Goal: Task Accomplishment & Management: Use online tool/utility

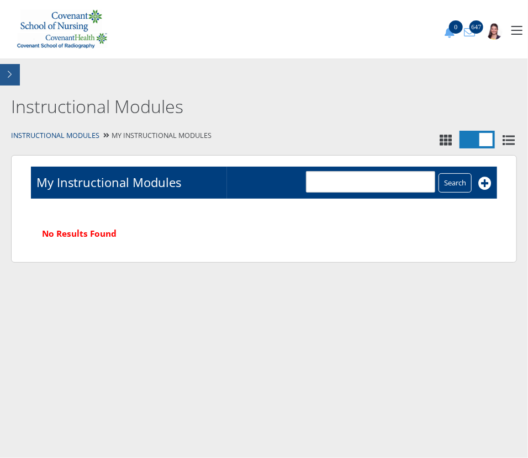
click at [11, 78] on icon "button" at bounding box center [10, 75] width 4 height 8
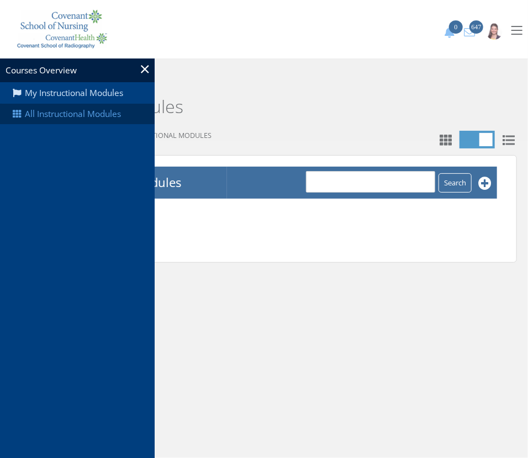
click at [26, 115] on link "All Instructional Modules" at bounding box center [77, 114] width 155 height 21
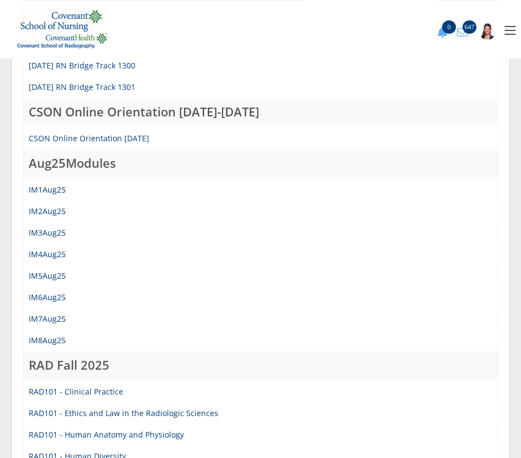
scroll to position [200, 0]
click at [49, 335] on link "IM8Aug25" at bounding box center [47, 340] width 37 height 10
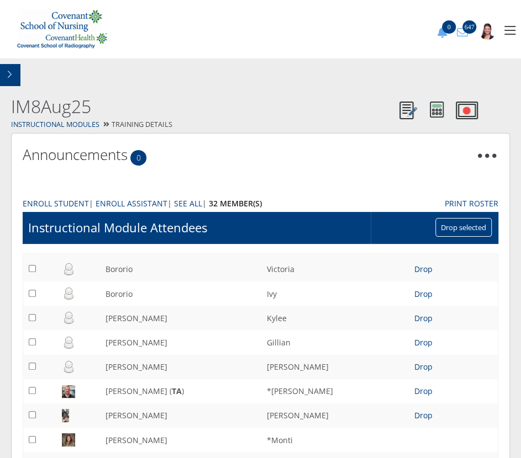
scroll to position [200, 0]
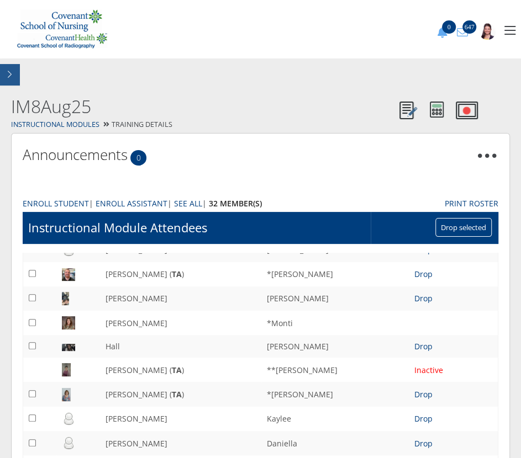
click at [12, 76] on button "button" at bounding box center [10, 75] width 20 height 22
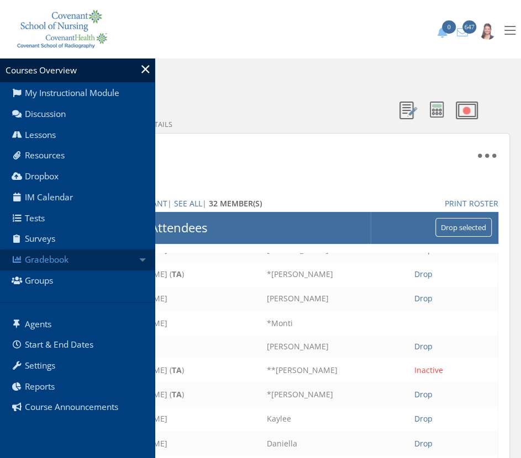
click at [55, 261] on link "Gradebook" at bounding box center [77, 260] width 155 height 21
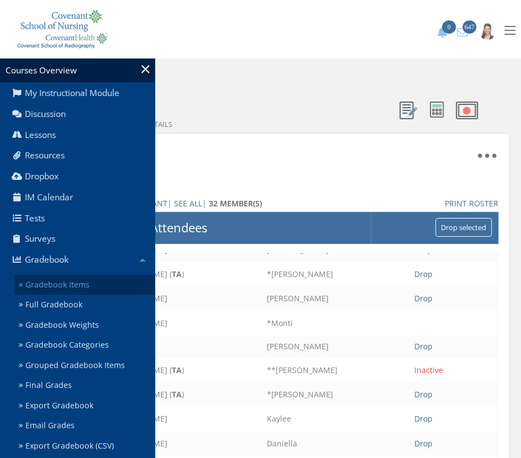
click at [57, 285] on link "Gradebook Items" at bounding box center [84, 285] width 140 height 20
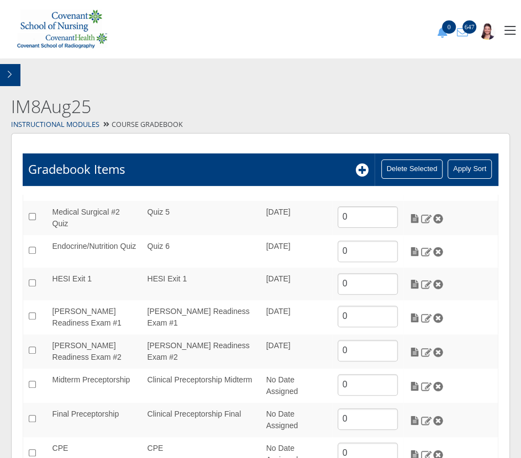
scroll to position [200, 0]
click at [409, 248] on img at bounding box center [415, 251] width 12 height 10
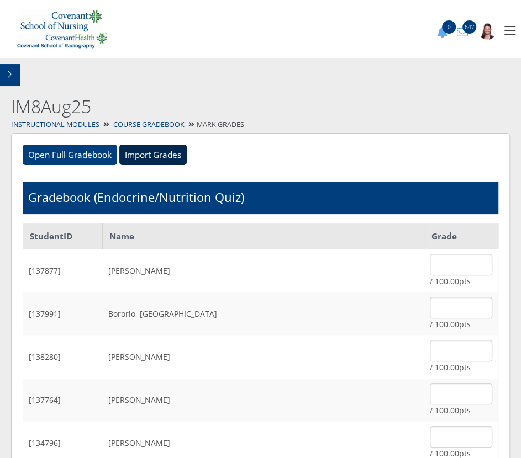
click at [154, 155] on input "Import Grades" at bounding box center [152, 155] width 67 height 21
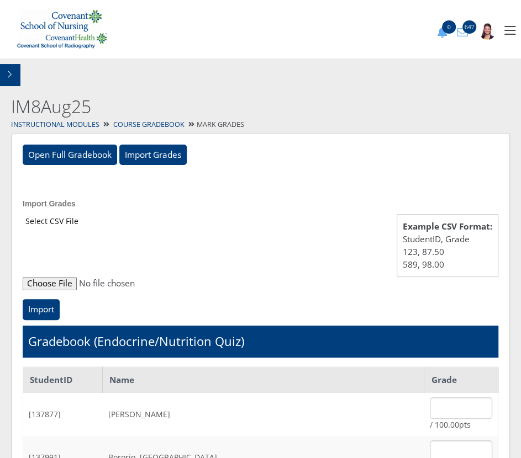
click at [44, 283] on input "file" at bounding box center [260, 283] width 475 height 13
type input "C:\fakepath\ET_Results_IM8Aug25NutEndo.csv"
click at [43, 314] on input "Import" at bounding box center [41, 309] width 37 height 21
